Goal: Complete application form

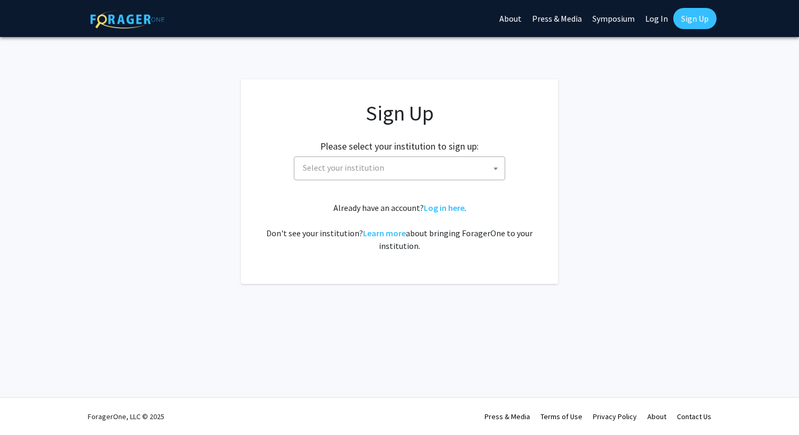
click at [470, 198] on div "Sign Up Please select your institution to sign up: [GEOGRAPHIC_DATA] [GEOGRAPHI…" at bounding box center [399, 176] width 275 height 152
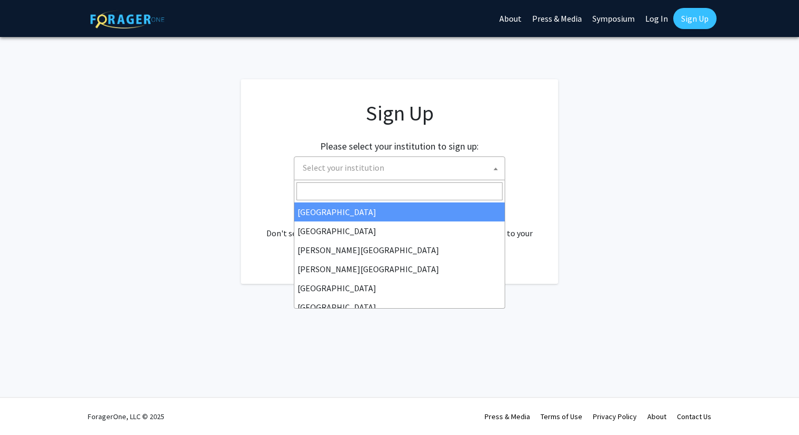
click at [451, 175] on span "Select your institution" at bounding box center [402, 168] width 206 height 22
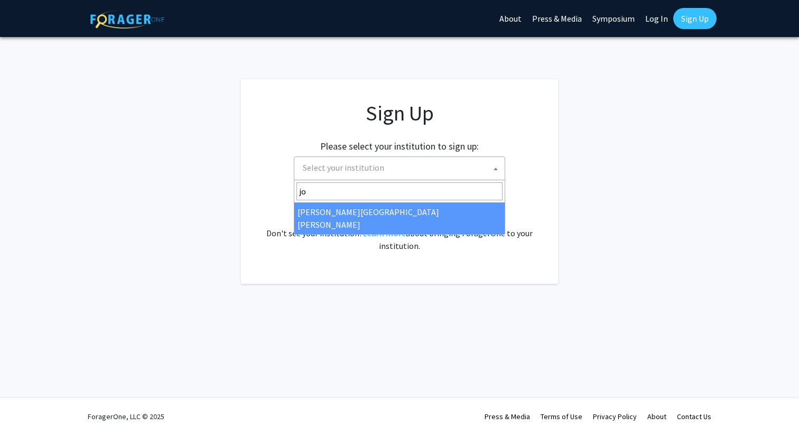
type input "jo"
select select "1"
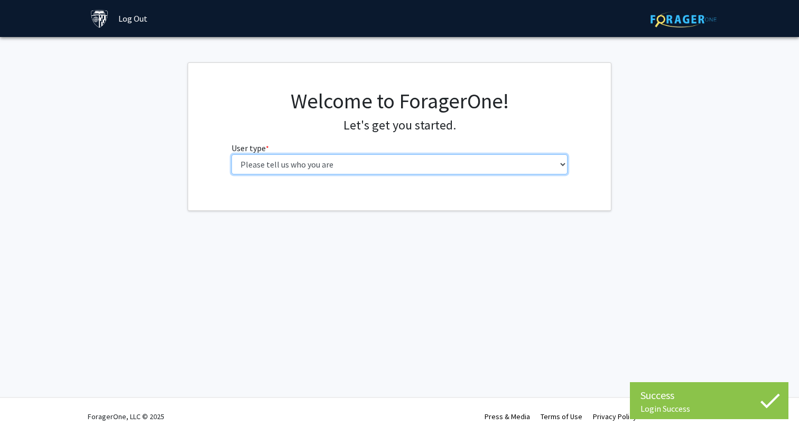
click at [447, 168] on select "Please tell us who you are Undergraduate Student Master's Student Doctoral Cand…" at bounding box center [399, 164] width 337 height 20
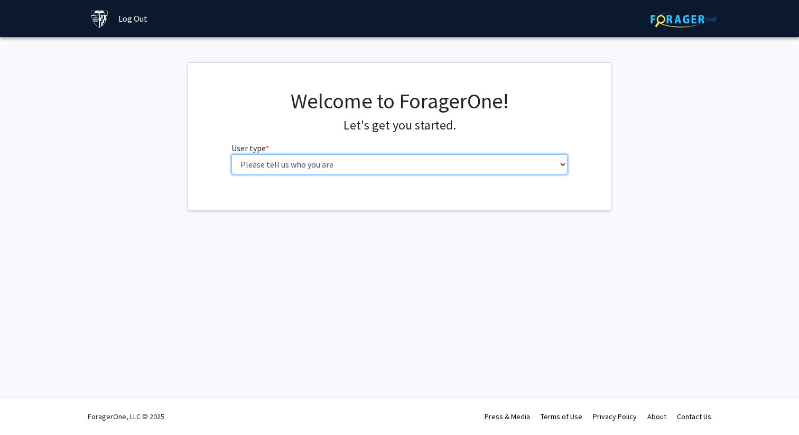
select select "3: doc"
click at [231, 154] on select "Please tell us who you are Undergraduate Student Master's Student Doctoral Cand…" at bounding box center [399, 164] width 337 height 20
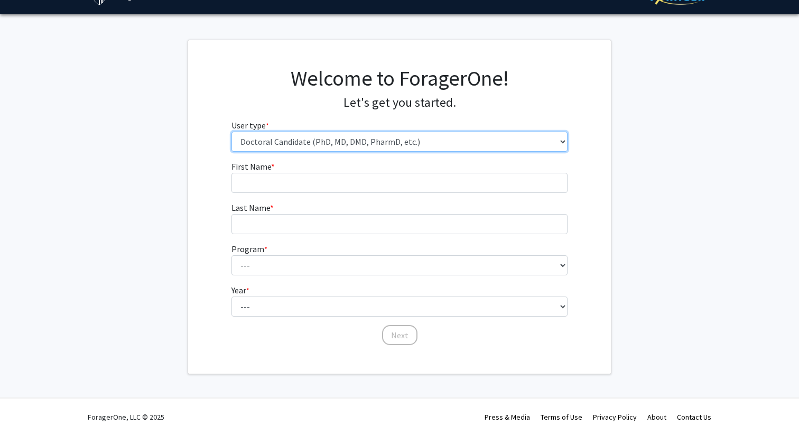
scroll to position [23, 0]
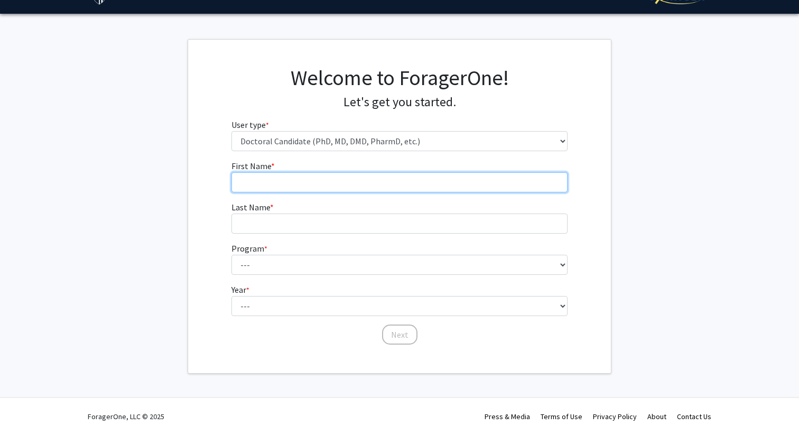
click at [348, 182] on input "First Name * required" at bounding box center [399, 182] width 337 height 20
type input "Ava"
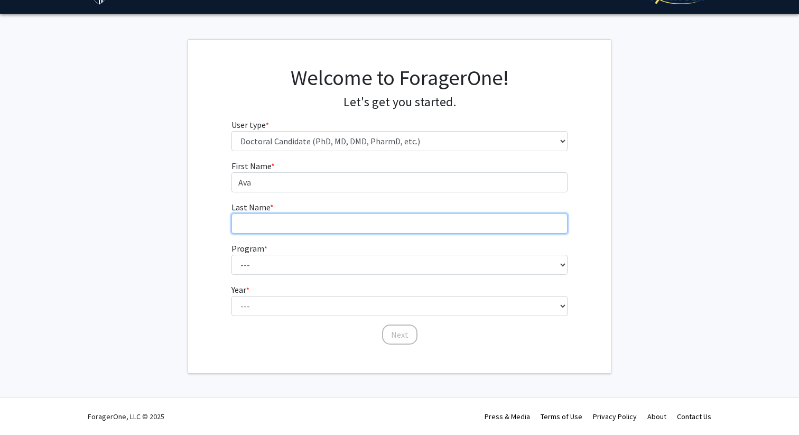
click at [329, 227] on input "Last Name * required" at bounding box center [399, 224] width 337 height 20
type input "[PERSON_NAME]"
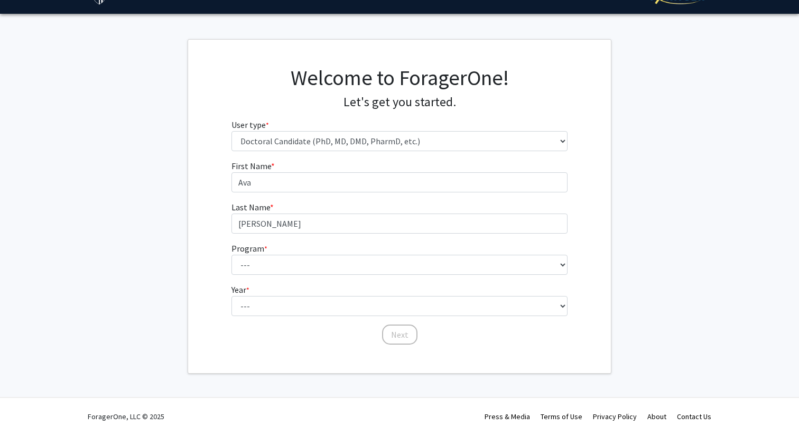
click at [296, 249] on fg-select "Program * required --- Adult-Gerontological Acute Care Nurse Practitioner Adult…" at bounding box center [399, 258] width 337 height 33
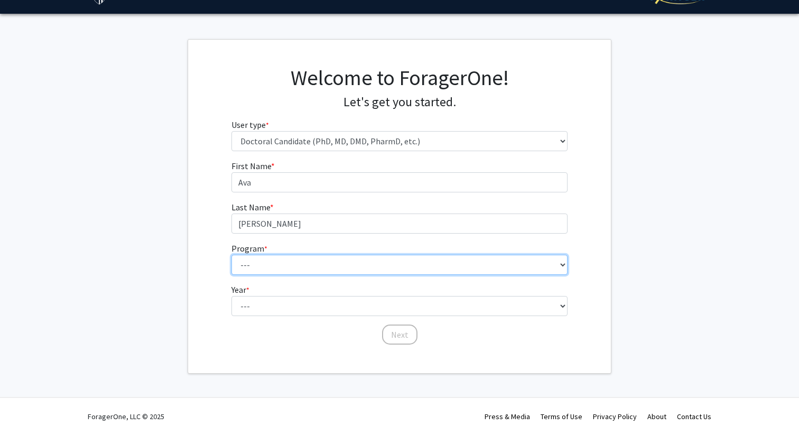
click at [297, 255] on select "--- Adult-Gerontological Acute Care Nurse Practitioner Adult-Gerontological Cri…" at bounding box center [399, 265] width 337 height 20
select select "78: 78"
click at [231, 255] on select "--- Adult-Gerontological Acute Care Nurse Practitioner Adult-Gerontological Cri…" at bounding box center [399, 265] width 337 height 20
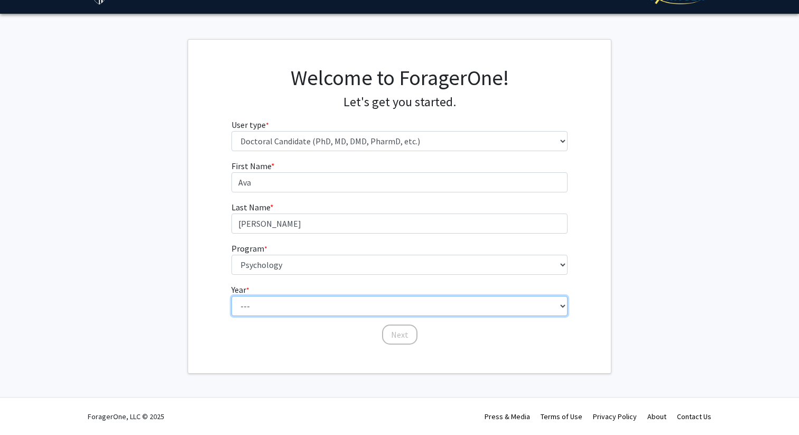
click at [301, 307] on select "--- First Year Second Year Third Year Fourth Year Fifth Year Sixth Year Seventh…" at bounding box center [399, 306] width 337 height 20
select select "1: first_year"
click at [231, 296] on select "--- First Year Second Year Third Year Fourth Year Fifth Year Sixth Year Seventh…" at bounding box center [399, 306] width 337 height 20
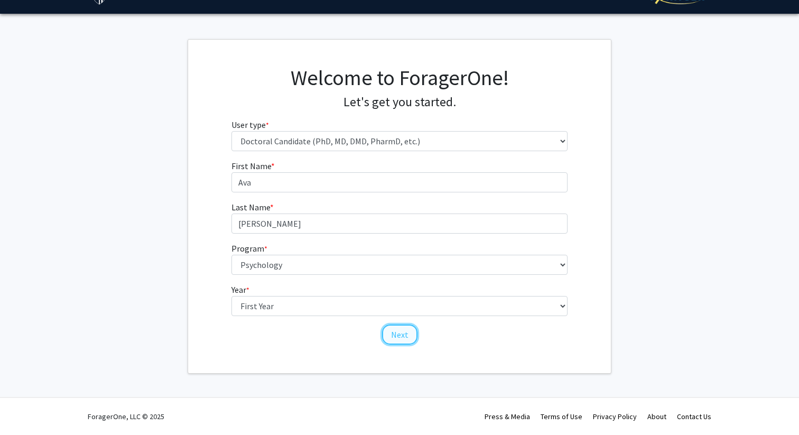
click at [400, 337] on button "Next" at bounding box center [399, 334] width 35 height 20
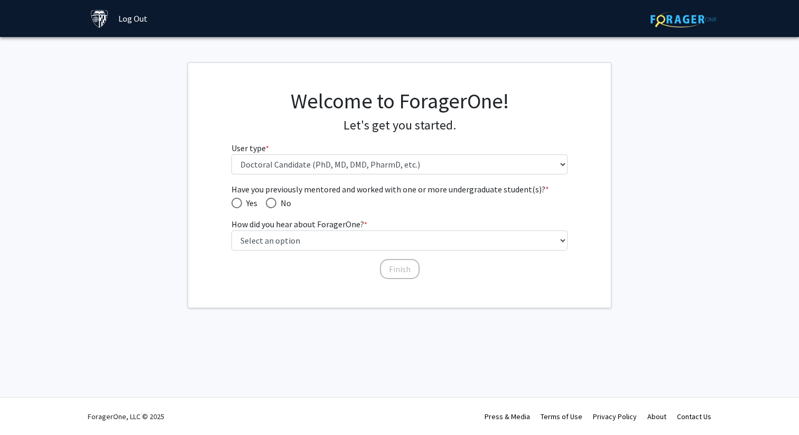
scroll to position [0, 0]
click at [273, 206] on span "Have you previously mentored and worked with one or more undergraduate student(…" at bounding box center [271, 203] width 11 height 11
click at [273, 206] on input "No" at bounding box center [271, 203] width 11 height 11
radio input "true"
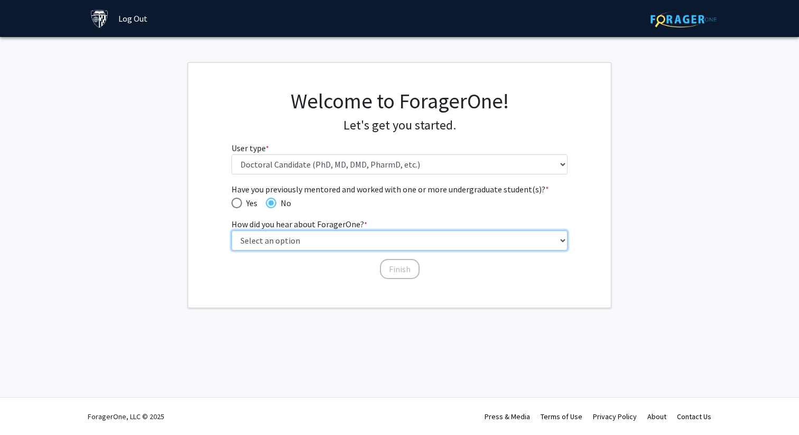
click at [299, 242] on select "Select an option Peer/student recommendation Faculty/staff recommendation Unive…" at bounding box center [399, 240] width 337 height 20
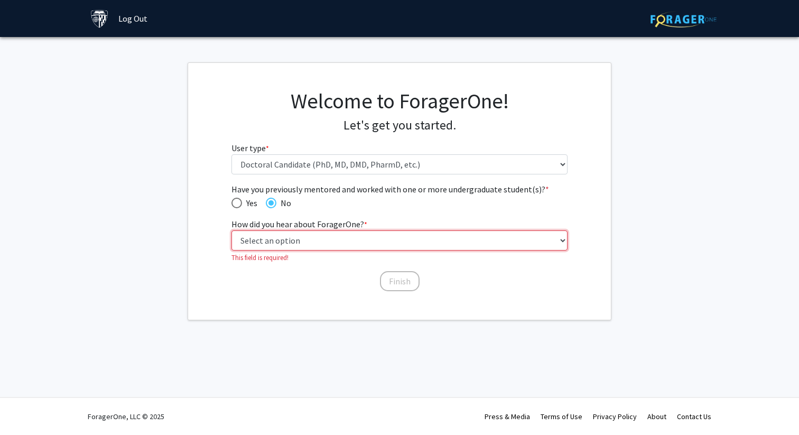
click at [488, 233] on select "Select an option Peer/student recommendation Faculty/staff recommendation Unive…" at bounding box center [399, 240] width 337 height 20
select select "3: university_website"
click at [231, 230] on select "Select an option Peer/student recommendation Faculty/staff recommendation Unive…" at bounding box center [399, 240] width 337 height 20
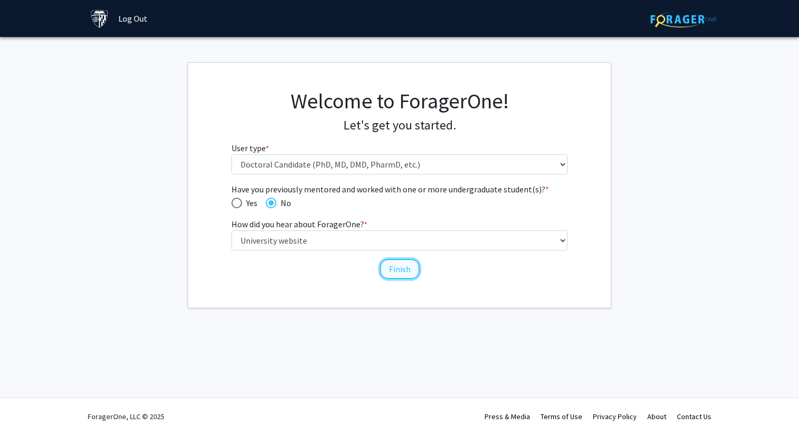
click at [392, 267] on button "Finish" at bounding box center [400, 269] width 40 height 20
